Goal: Task Accomplishment & Management: Manage account settings

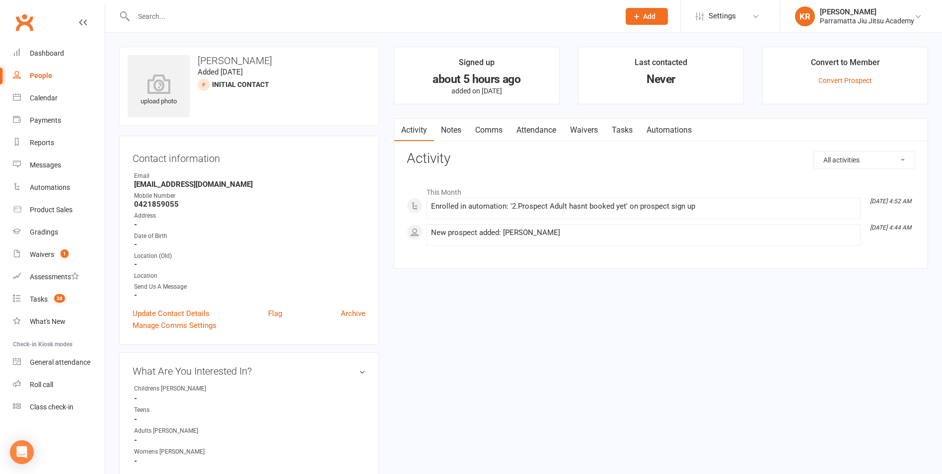
click at [201, 14] on input "text" at bounding box center [372, 16] width 482 height 14
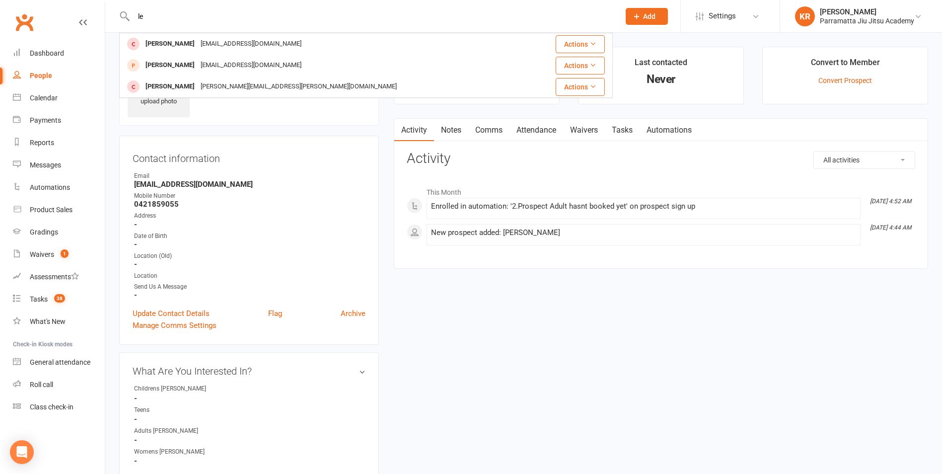
type input "l"
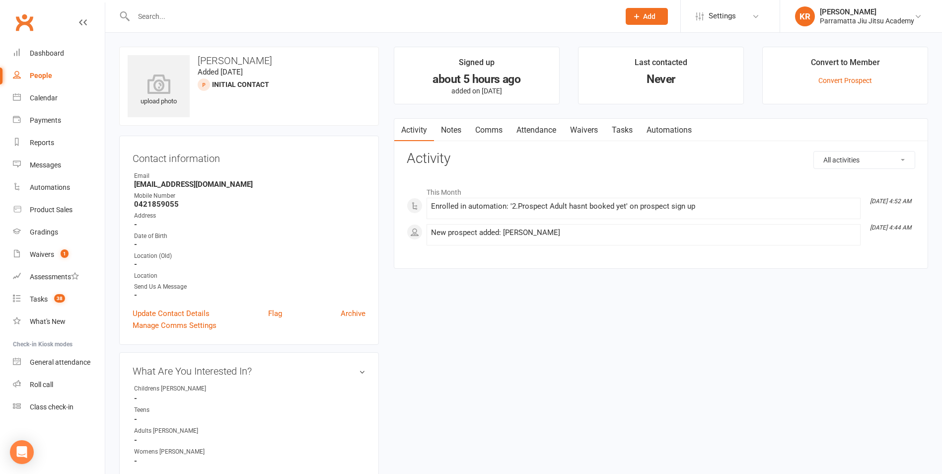
click at [175, 14] on input "text" at bounding box center [372, 16] width 482 height 14
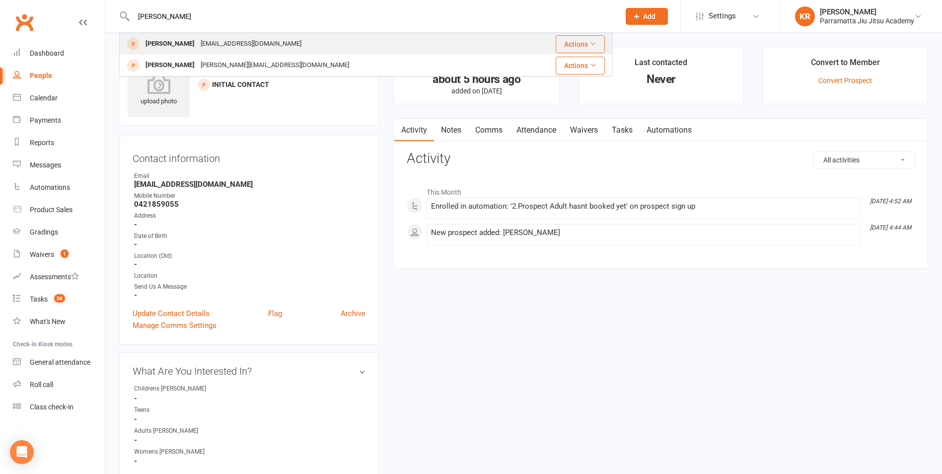
type input "[PERSON_NAME]"
click at [198, 43] on div "[EMAIL_ADDRESS][DOMAIN_NAME]" at bounding box center [251, 44] width 107 height 14
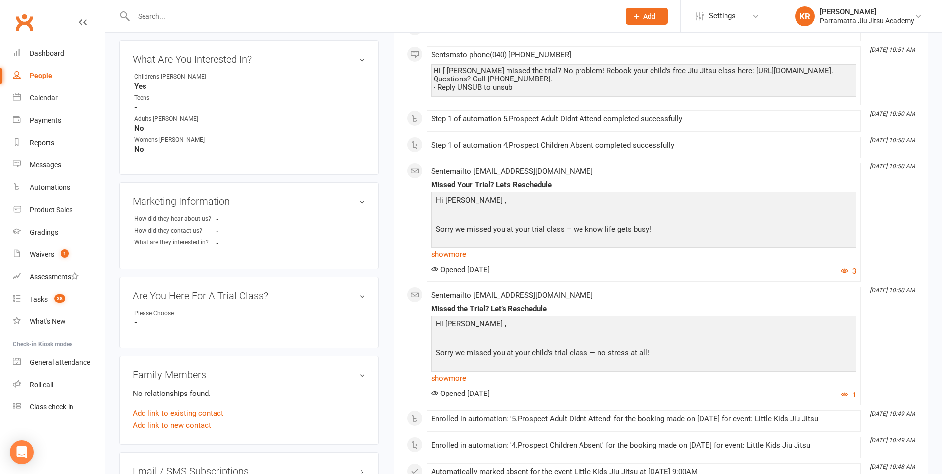
scroll to position [339, 0]
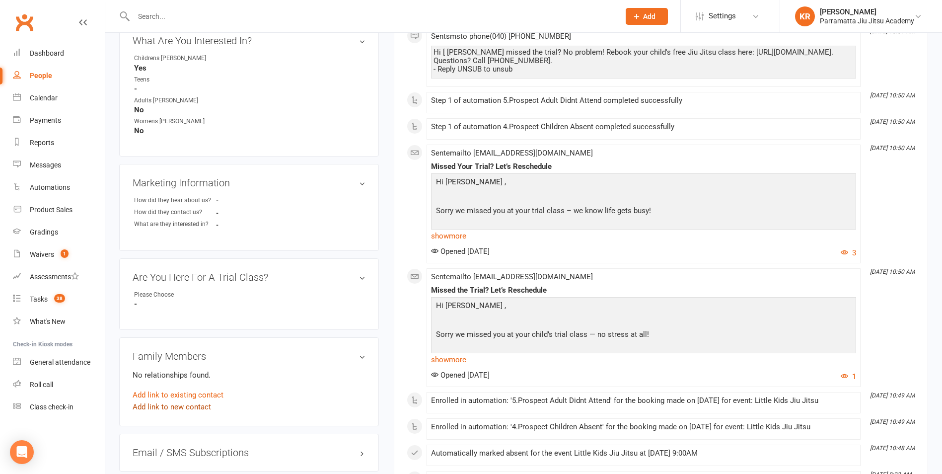
click at [159, 401] on link "Add link to new contact" at bounding box center [172, 407] width 78 height 12
click at [157, 404] on button "Continue" at bounding box center [150, 410] width 31 height 12
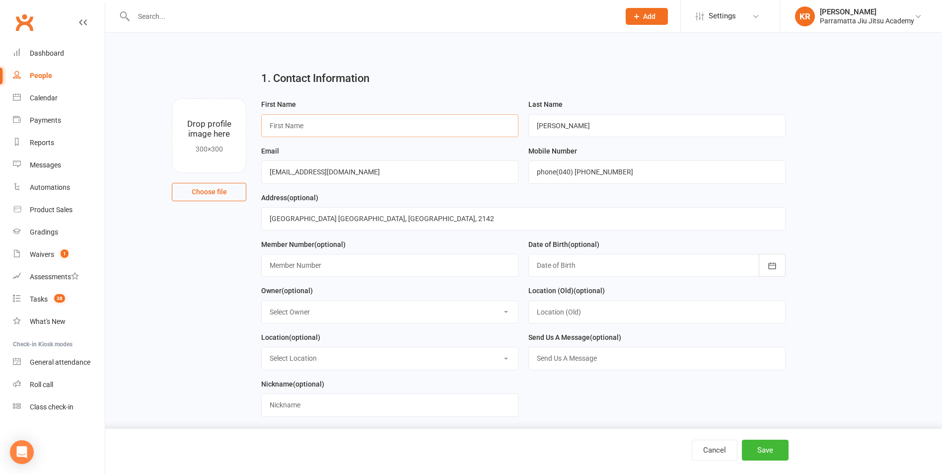
click at [288, 123] on input "text" at bounding box center [389, 125] width 257 height 23
type input "[PERSON_NAME]"
click at [767, 449] on button "Save" at bounding box center [765, 450] width 47 height 21
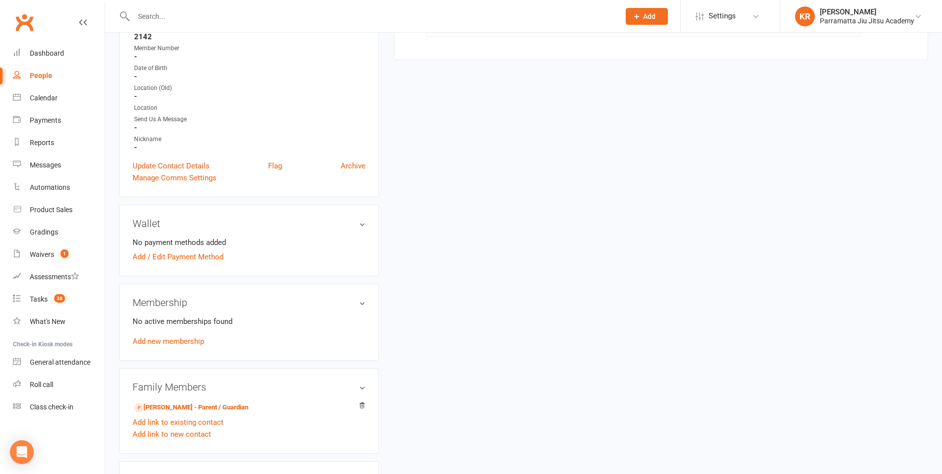
scroll to position [235, 0]
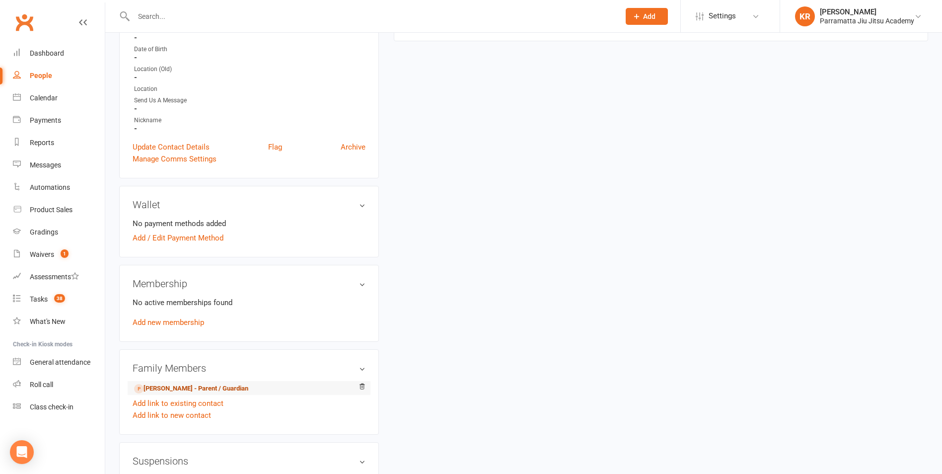
click at [160, 383] on link "[PERSON_NAME] - Parent / Guardian" at bounding box center [191, 388] width 114 height 10
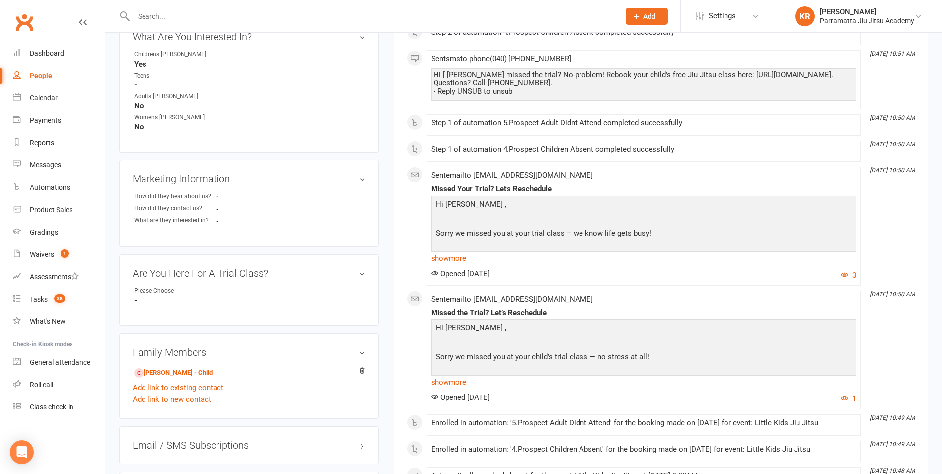
scroll to position [382, 0]
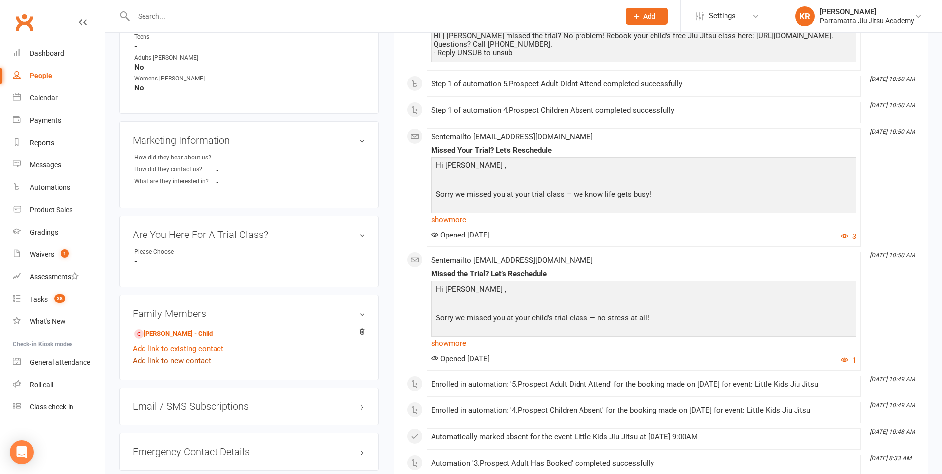
click at [151, 355] on link "Add link to new contact" at bounding box center [172, 361] width 78 height 12
click at [149, 360] on button "Continue" at bounding box center [150, 366] width 31 height 12
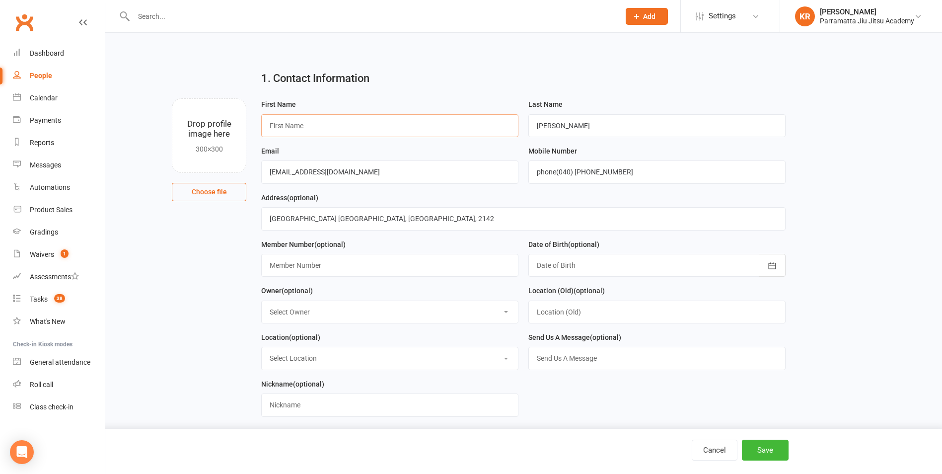
click at [313, 131] on input "text" at bounding box center [389, 125] width 257 height 23
type input "[PERSON_NAME]"
click at [765, 447] on button "Save" at bounding box center [765, 450] width 47 height 21
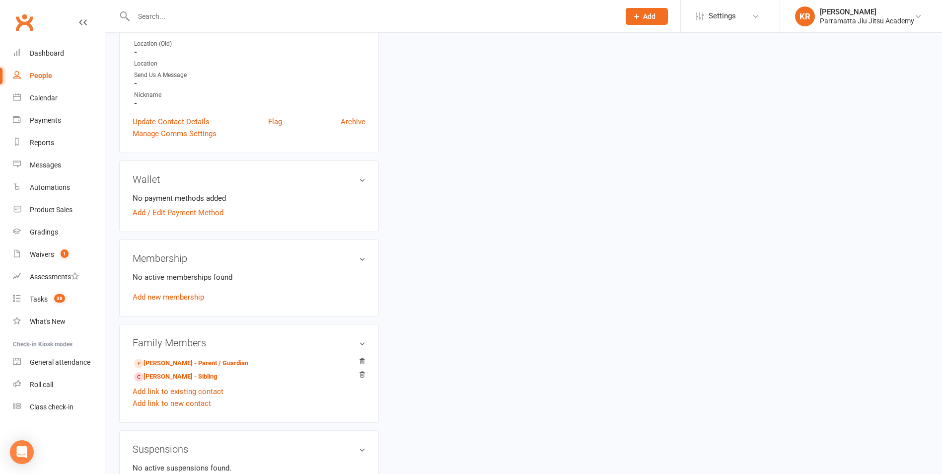
scroll to position [266, 0]
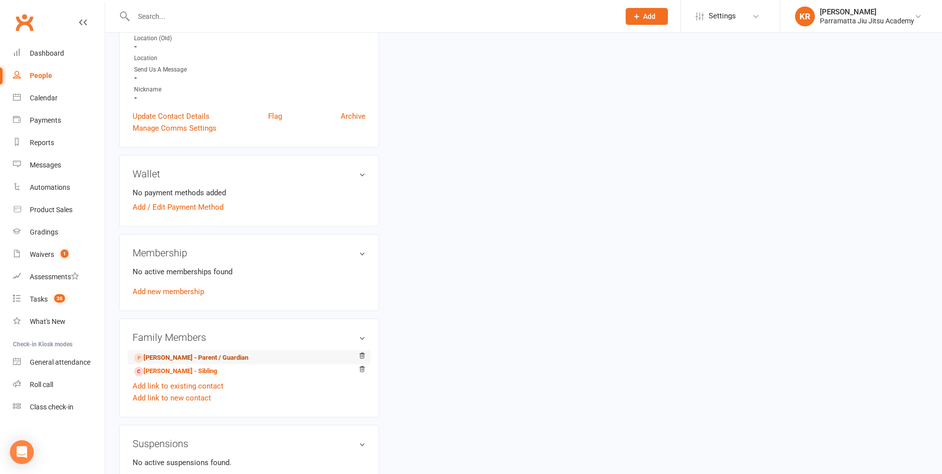
click at [161, 353] on link "[PERSON_NAME] - Parent / Guardian" at bounding box center [191, 358] width 114 height 10
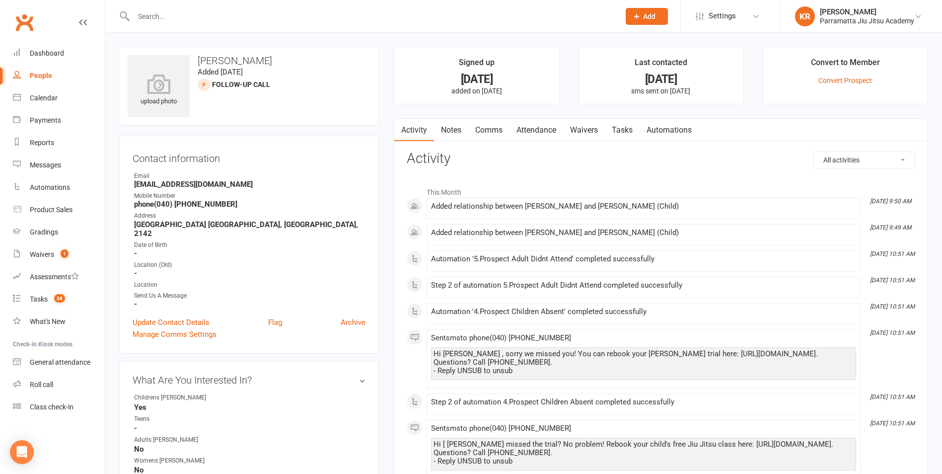
click at [240, 15] on input "text" at bounding box center [372, 16] width 482 height 14
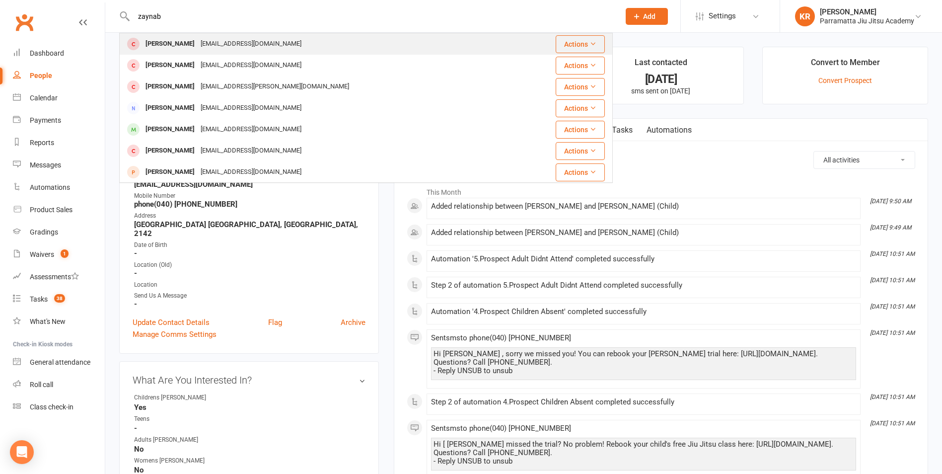
type input "zaynab"
click at [232, 38] on div "[EMAIL_ADDRESS][DOMAIN_NAME]" at bounding box center [251, 44] width 107 height 14
